Goal: Task Accomplishment & Management: Manage account settings

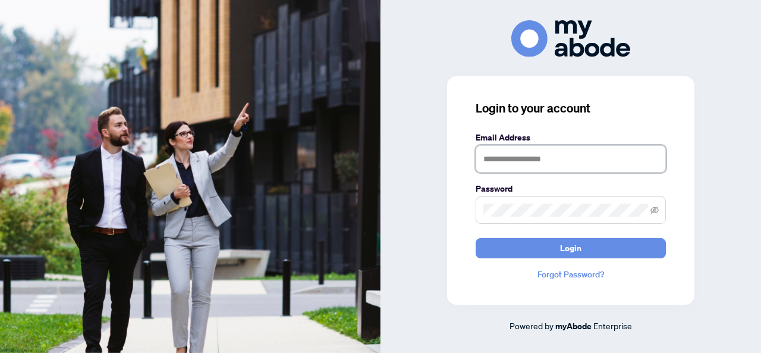
click at [545, 150] on input "text" at bounding box center [571, 158] width 190 height 27
type input "**********"
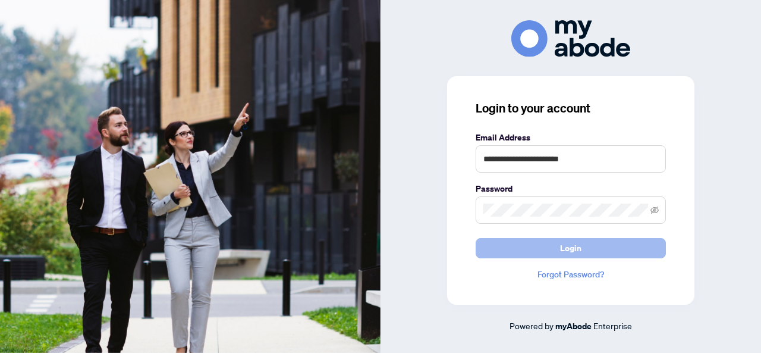
click at [583, 252] on button "Login" at bounding box center [571, 248] width 190 height 20
